Goal: Transaction & Acquisition: Book appointment/travel/reservation

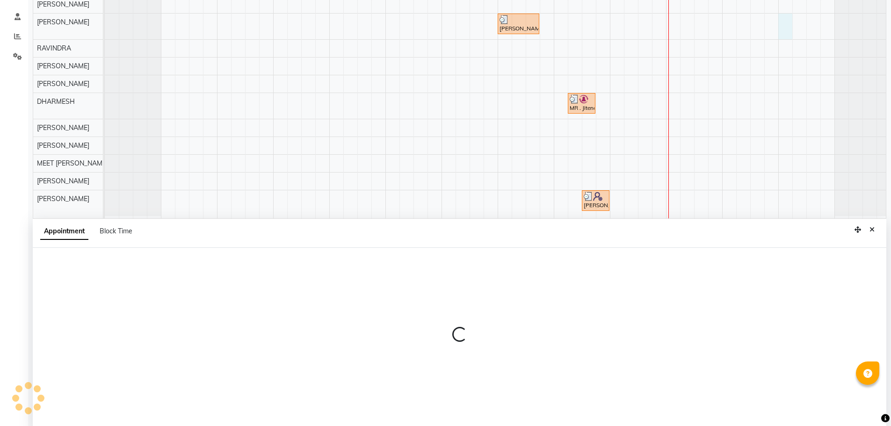
select select "79552"
select select "1200"
select select "tentative"
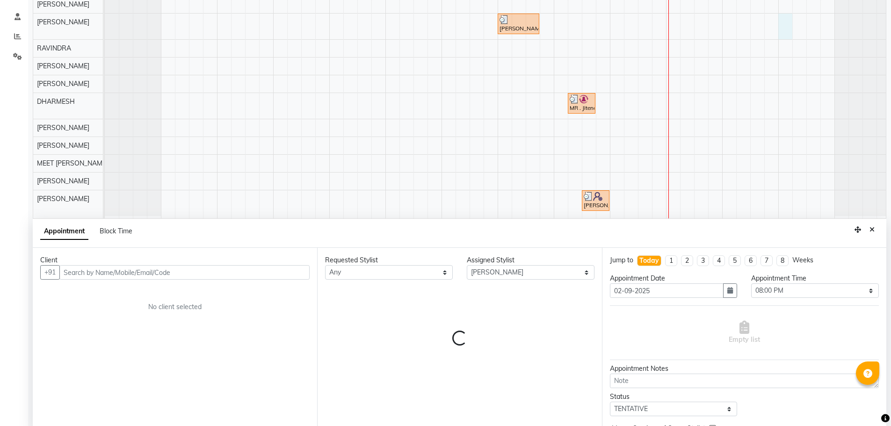
scroll to position [176, 0]
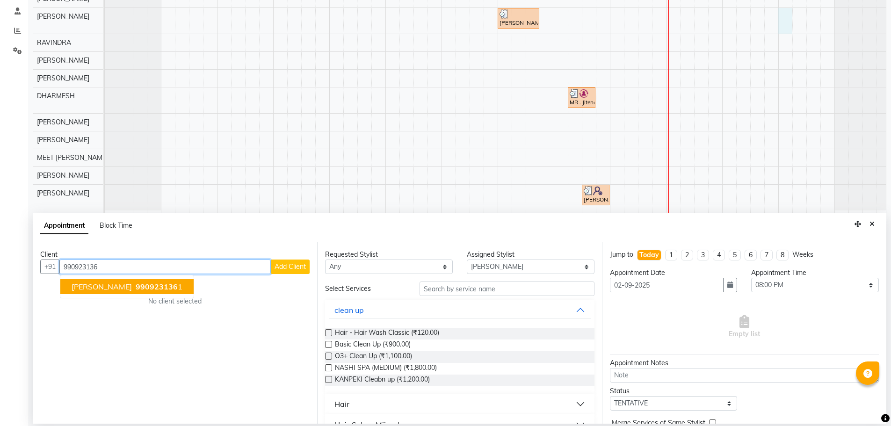
click at [84, 284] on span "[PERSON_NAME]" at bounding box center [102, 286] width 60 height 9
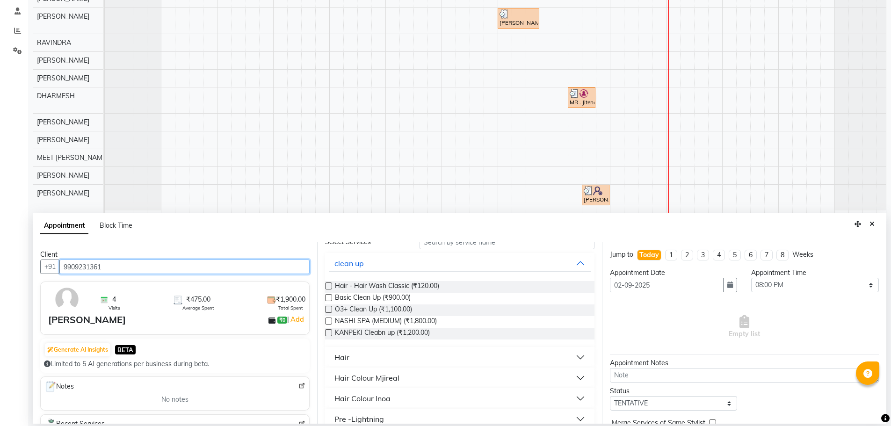
scroll to position [94, 0]
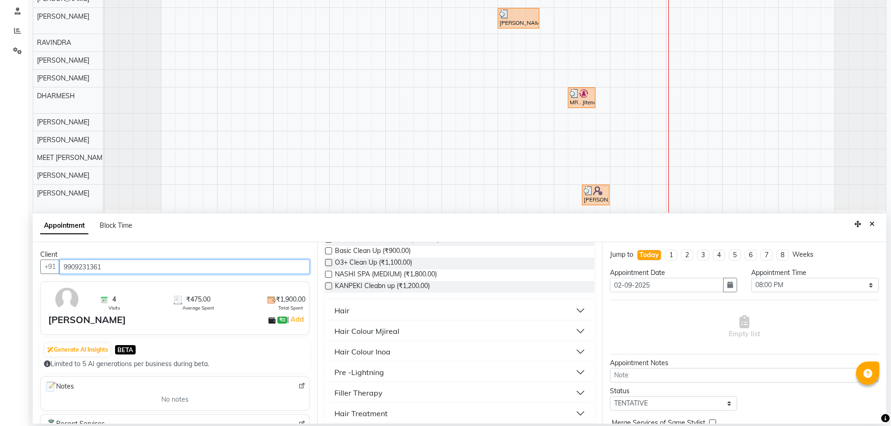
type input "9909231361"
click at [354, 311] on button "Hair" at bounding box center [460, 310] width 262 height 17
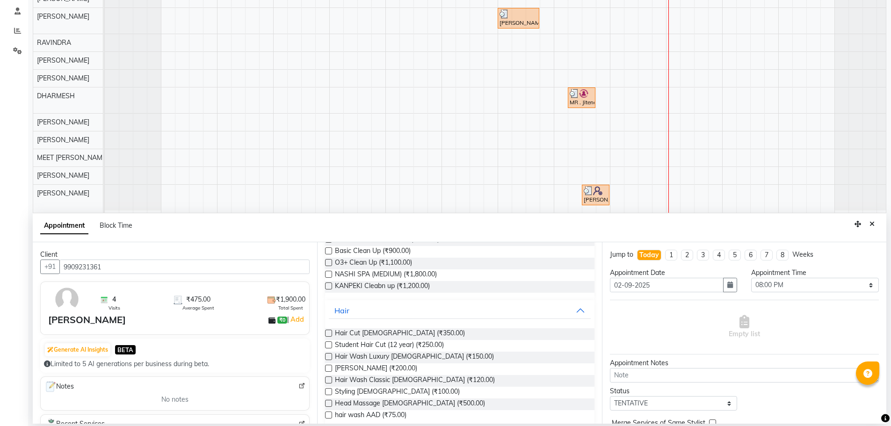
click at [328, 370] on label at bounding box center [328, 368] width 7 height 7
click at [328, 370] on input "checkbox" at bounding box center [328, 369] width 6 height 6
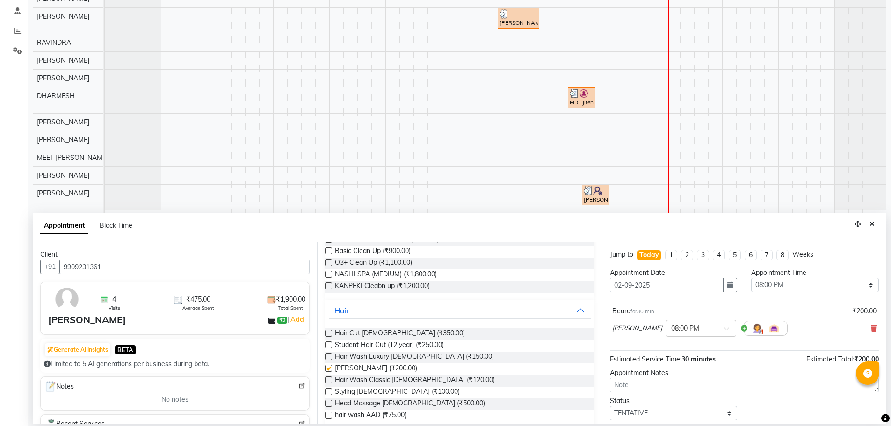
checkbox input "false"
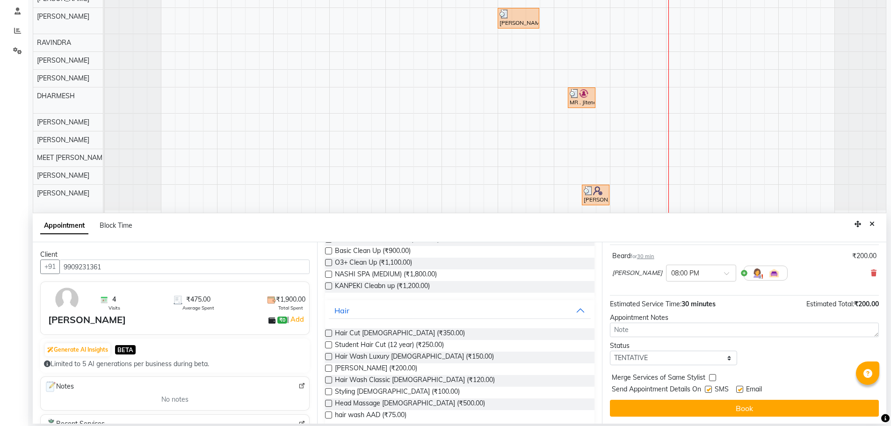
scroll to position [56, 0]
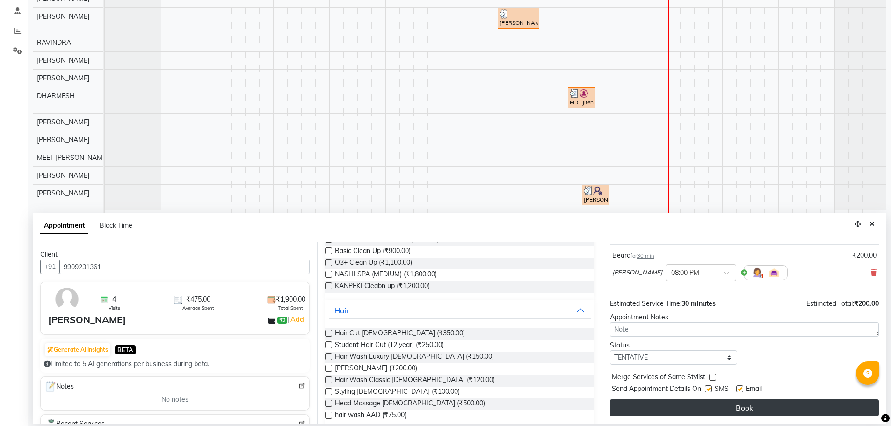
click at [686, 411] on button "Book" at bounding box center [744, 408] width 269 height 17
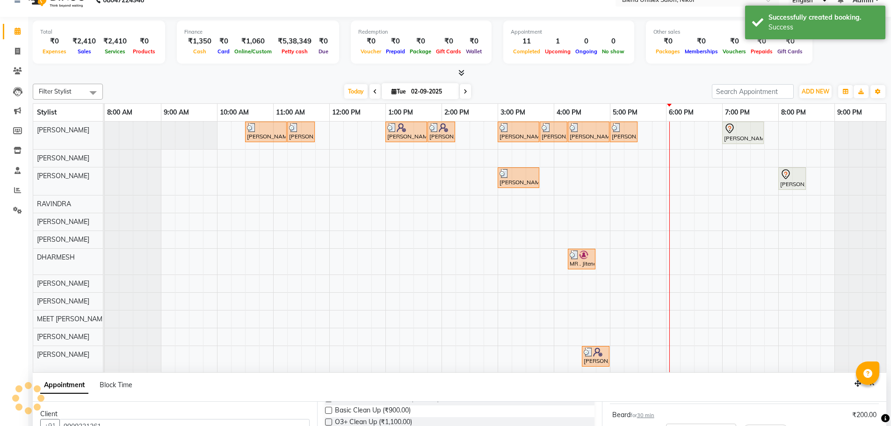
scroll to position [0, 0]
